Goal: Task Accomplishment & Management: Manage account settings

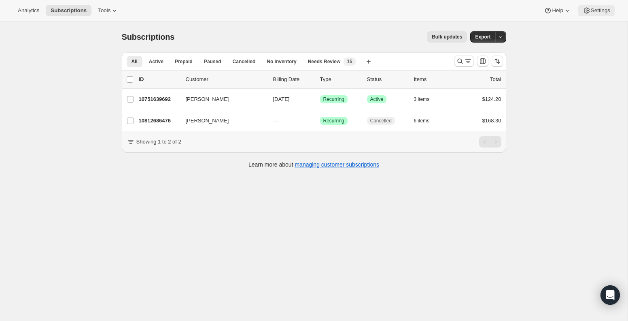
click at [595, 12] on span "Settings" at bounding box center [600, 10] width 19 height 6
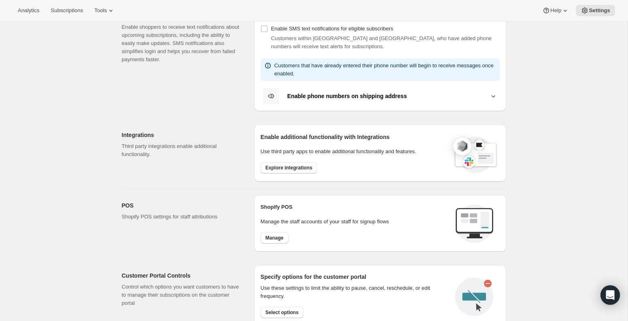
scroll to position [145, 0]
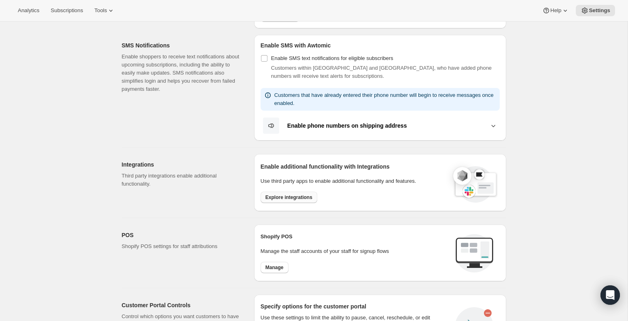
click at [279, 193] on button "Explore integrations" at bounding box center [289, 196] width 57 height 11
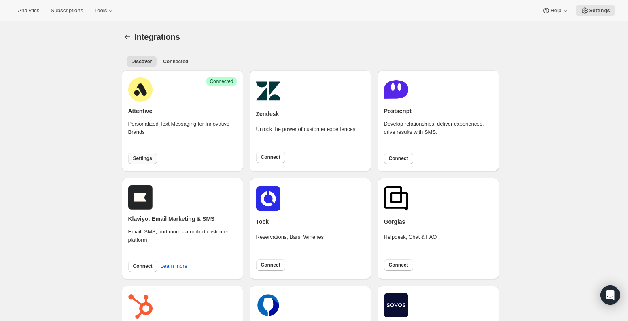
click at [137, 162] on button "Settings" at bounding box center [142, 158] width 29 height 11
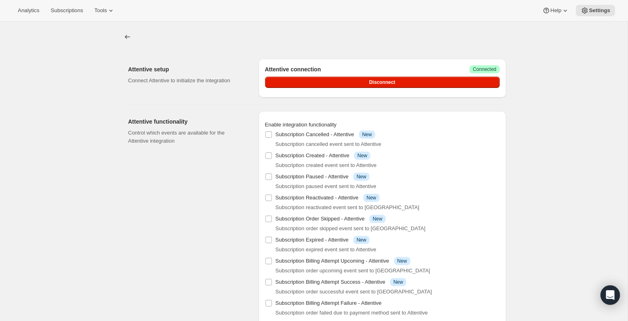
scroll to position [21, 0]
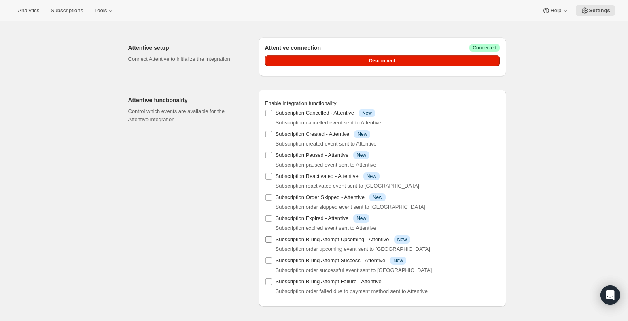
click at [268, 239] on input "Subscription Billing Attempt Upcoming - Attentive Info New" at bounding box center [269, 239] width 6 height 6
click at [268, 238] on input "Subscription Billing Attempt Upcoming - Attentive Info New" at bounding box center [269, 239] width 6 height 6
checkbox input "false"
click at [546, 14] on icon at bounding box center [546, 10] width 8 height 8
click at [546, 28] on span "Setup guide" at bounding box center [554, 27] width 28 height 6
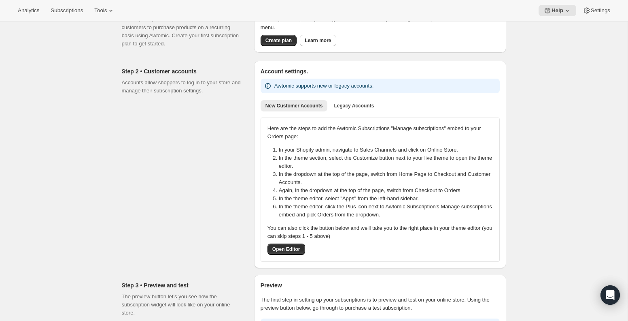
scroll to position [112, 0]
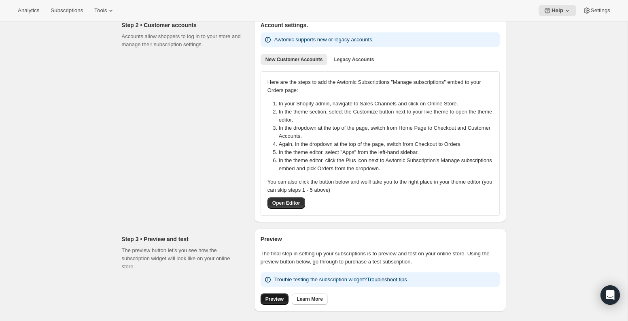
click at [269, 294] on link "Preview" at bounding box center [275, 298] width 28 height 11
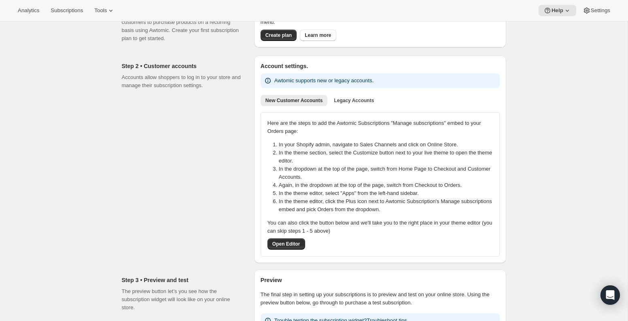
scroll to position [13, 0]
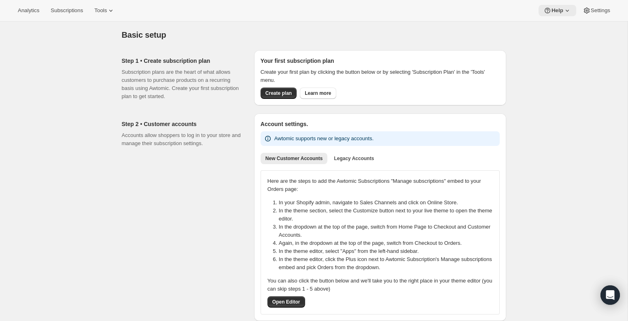
click at [552, 10] on span "Help" at bounding box center [558, 10] width 12 height 6
click at [545, 45] on span "Help Center" at bounding box center [554, 41] width 28 height 8
